Goal: Transaction & Acquisition: Purchase product/service

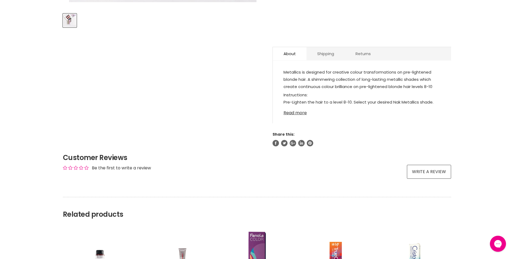
click at [301, 113] on link "Read more" at bounding box center [361, 111] width 157 height 8
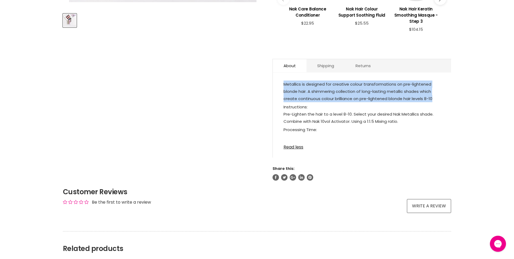
drag, startPoint x: 435, startPoint y: 99, endPoint x: 284, endPoint y: 84, distance: 152.5
click at [284, 84] on p "Metallics is designed for creative colour transformations on pre-lightened blon…" at bounding box center [361, 92] width 157 height 23
copy span "Metallics is designed for creative colour transformations on pre-lightened blon…"
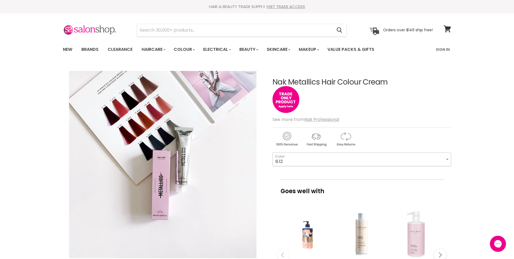
click at [315, 164] on select "6.12 7.313 7.212 8.212 9.212 6.16 7.062 9.062 10.68 11.68 6.92 5.001 8.011 9.001" at bounding box center [361, 159] width 178 height 13
click at [337, 82] on h1 "Nak Metallics Hair Colour Cream" at bounding box center [361, 82] width 178 height 8
